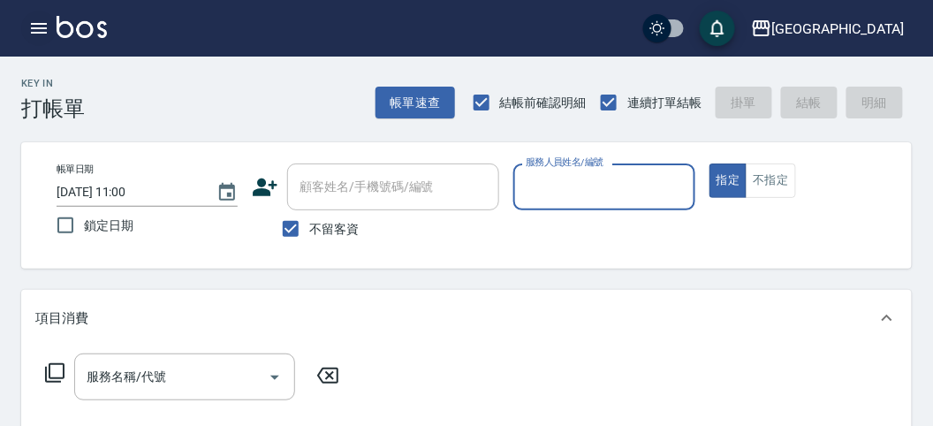
click at [41, 30] on icon "button" at bounding box center [38, 28] width 21 height 21
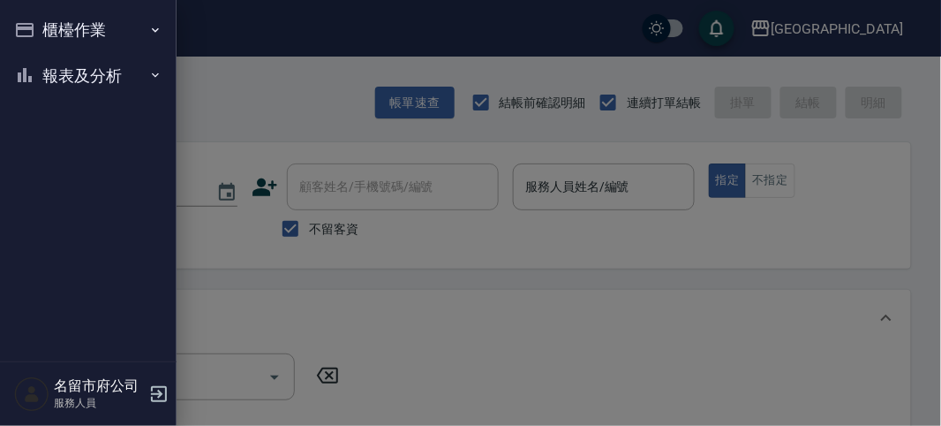
click at [63, 30] on button "櫃檯作業" at bounding box center [88, 30] width 162 height 46
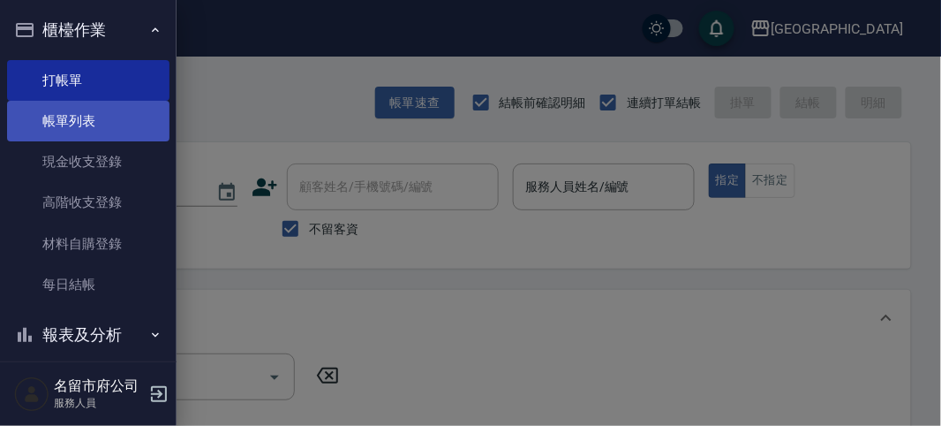
click at [99, 132] on link "帳單列表" at bounding box center [88, 121] width 162 height 41
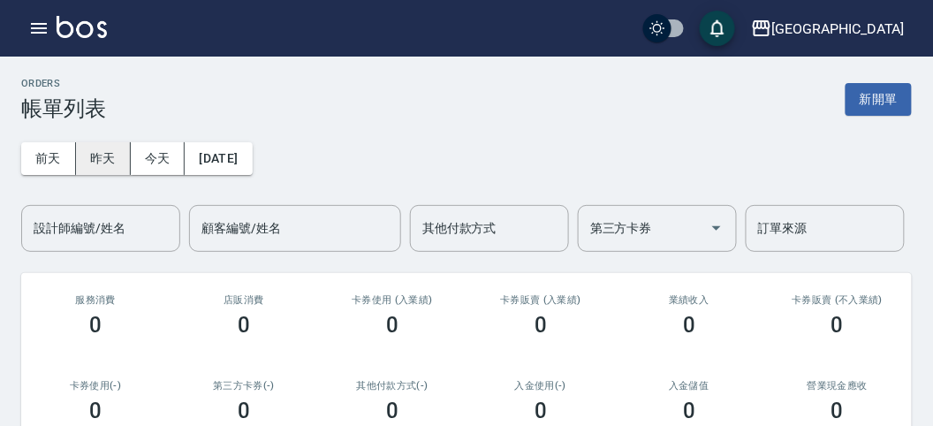
click at [91, 156] on button "昨天" at bounding box center [103, 158] width 55 height 33
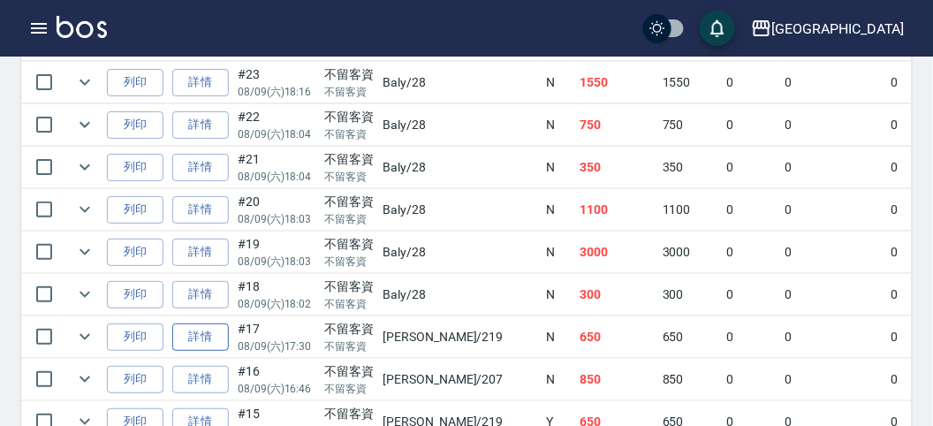
scroll to position [1471, 0]
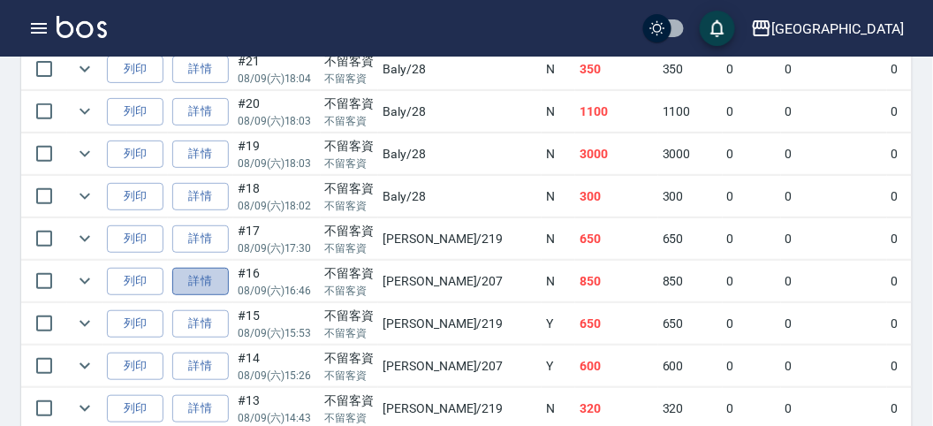
click at [205, 268] on link "詳情" at bounding box center [200, 281] width 57 height 27
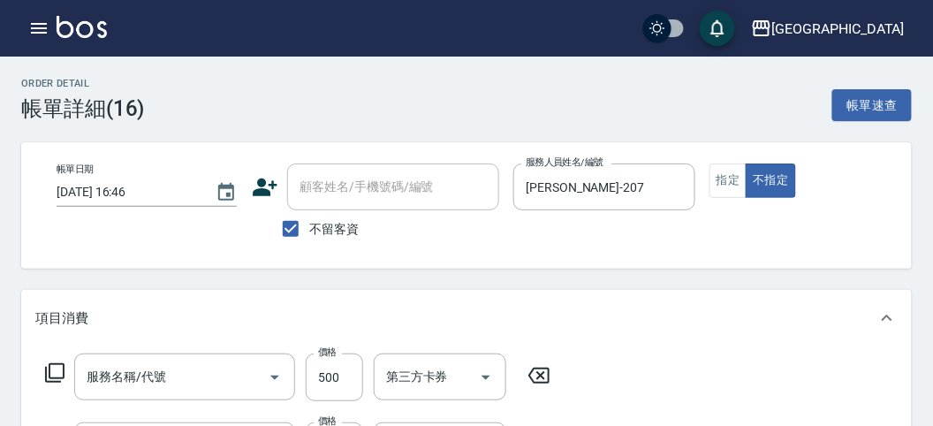
type input "[DATE] 16:46"
checkbox input "true"
type input "[PERSON_NAME]-207"
type input "spa洗髮(k003)"
type input "一般剪髮(C001)"
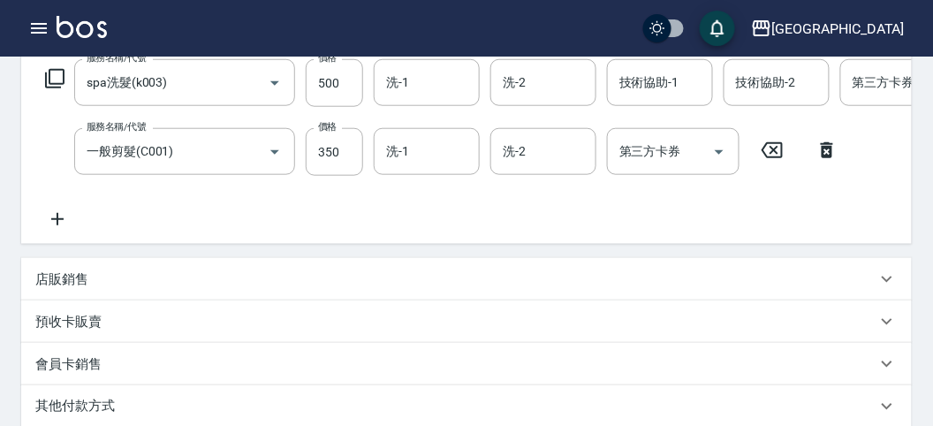
scroll to position [490, 0]
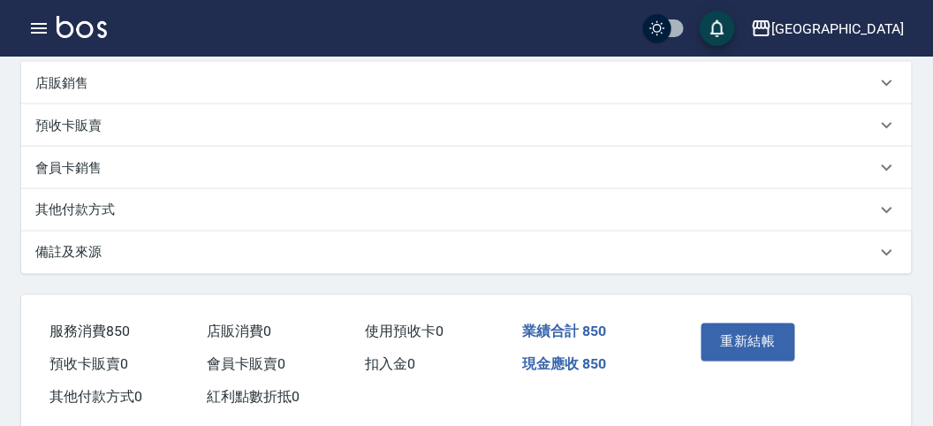
click at [93, 220] on p "其他付款方式" at bounding box center [74, 210] width 79 height 19
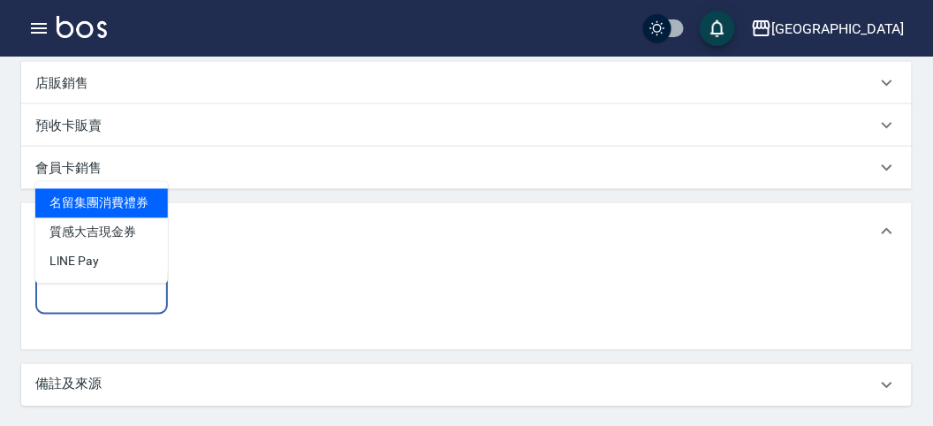
click at [108, 301] on input "其他付款方式" at bounding box center [101, 290] width 117 height 31
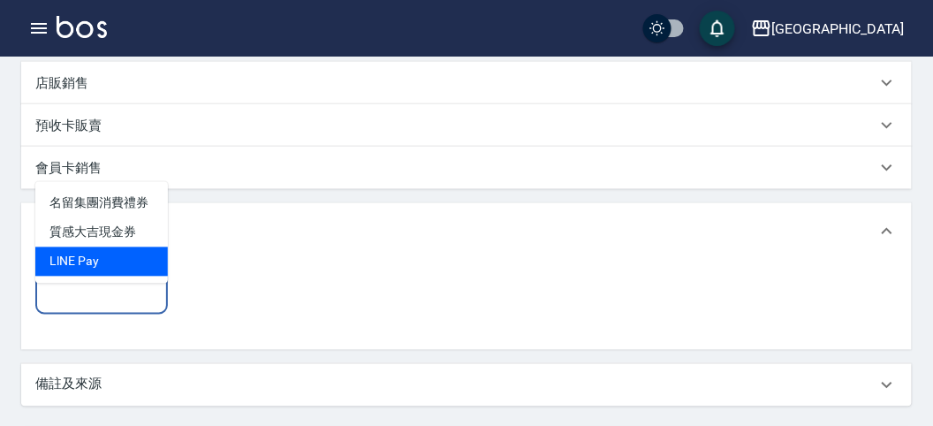
click at [120, 267] on span "LlNE Pay" at bounding box center [101, 261] width 132 height 29
type input "LlNE Pay"
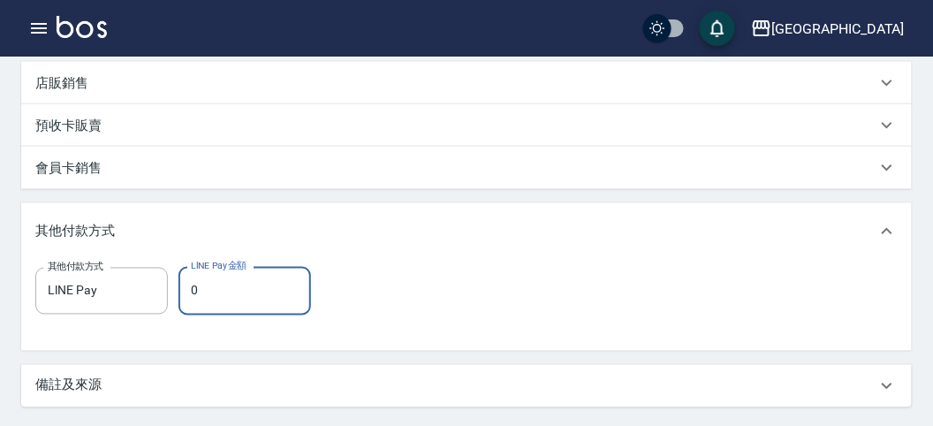
click at [203, 313] on input "0" at bounding box center [244, 291] width 132 height 48
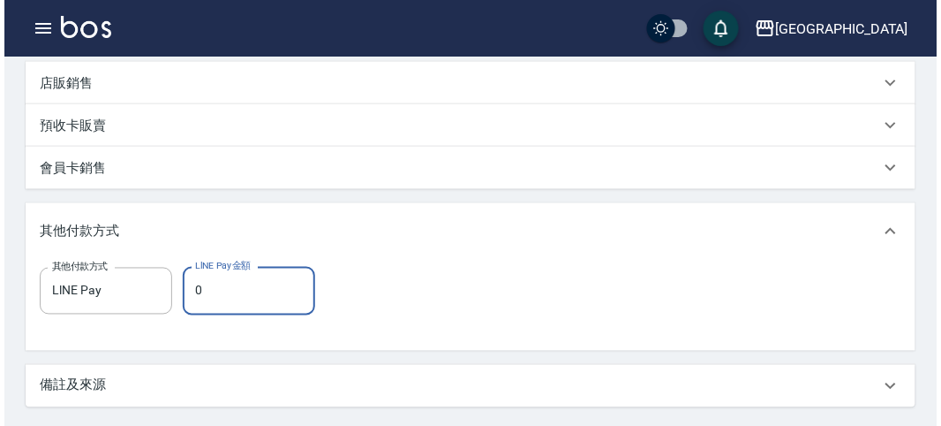
scroll to position [675, 0]
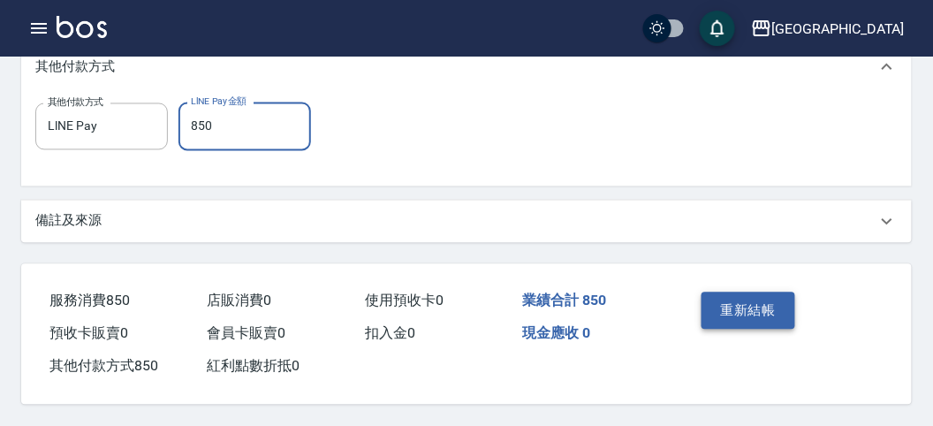
type input "850"
click at [782, 302] on button "重新結帳" at bounding box center [748, 310] width 94 height 37
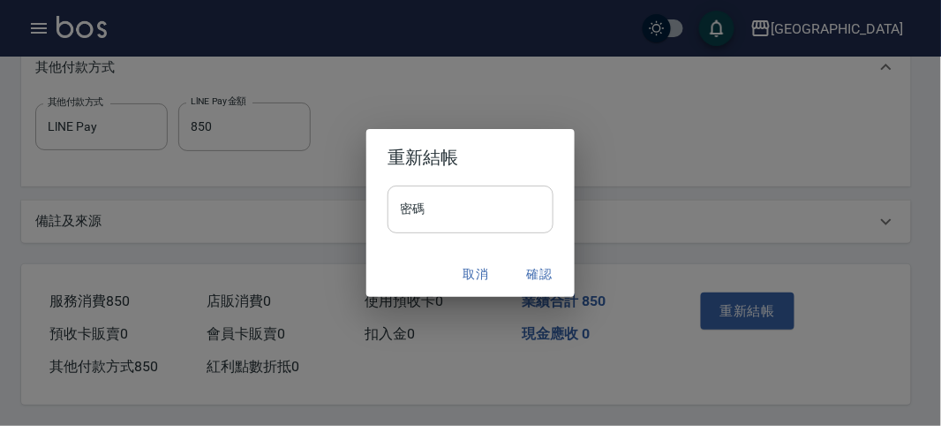
click at [465, 217] on input "密碼" at bounding box center [471, 209] width 166 height 48
type input "*****"
click at [538, 276] on button "確認" at bounding box center [539, 274] width 57 height 33
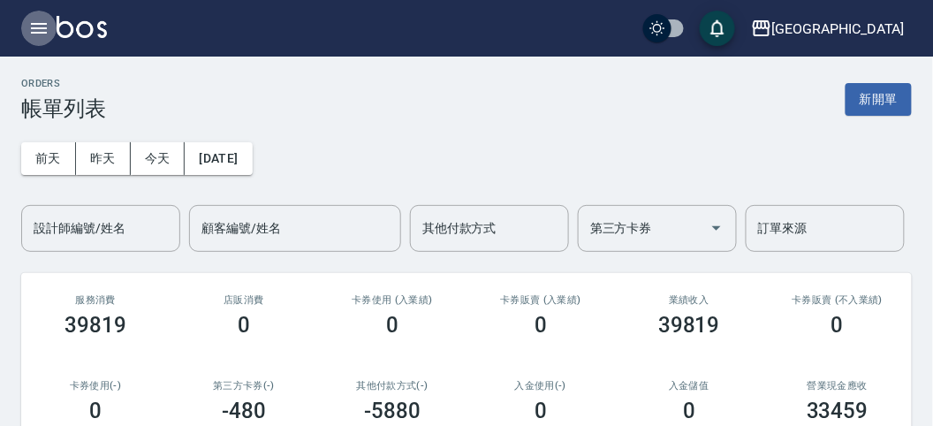
click at [42, 23] on icon "button" at bounding box center [38, 28] width 21 height 21
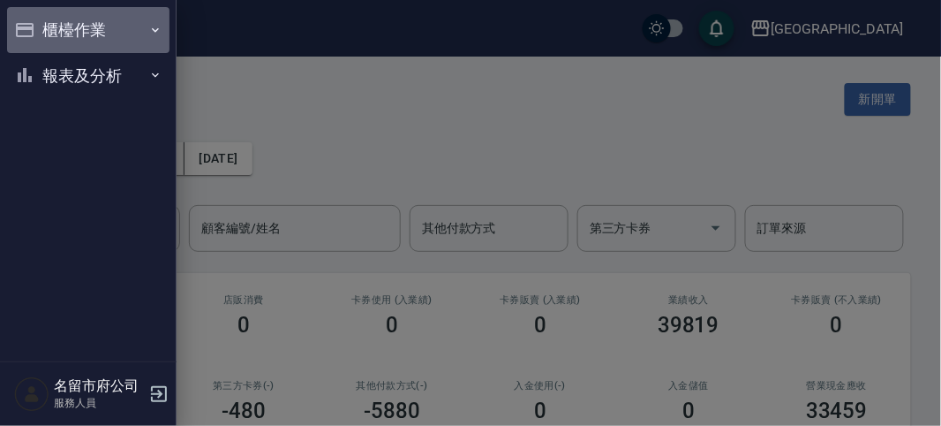
click at [45, 23] on button "櫃檯作業" at bounding box center [88, 30] width 162 height 46
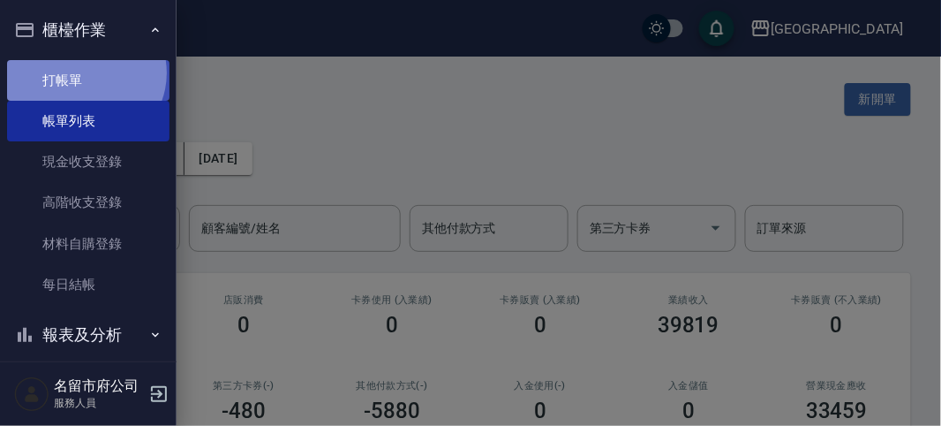
click at [84, 72] on link "打帳單" at bounding box center [88, 80] width 162 height 41
